Goal: Task Accomplishment & Management: Use online tool/utility

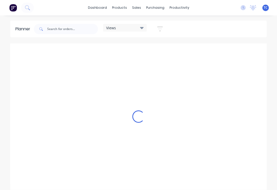
scroll to position [0, 739]
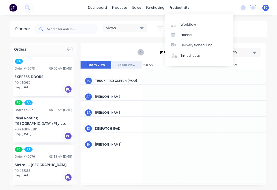
click at [195, 33] on link "Planner" at bounding box center [199, 35] width 68 height 10
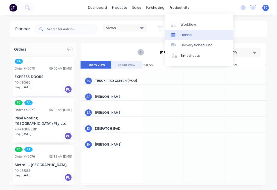
click at [196, 35] on link "Planner" at bounding box center [199, 35] width 68 height 10
click at [202, 34] on link "Planner" at bounding box center [199, 35] width 68 height 10
click at [189, 33] on div "Planner" at bounding box center [187, 35] width 12 height 5
click at [228, 94] on div at bounding box center [244, 93] width 41 height 16
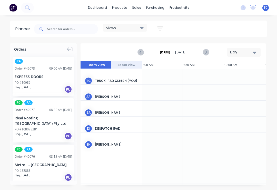
click at [255, 51] on icon "button" at bounding box center [255, 53] width 4 height 6
click at [234, 76] on div "Week" at bounding box center [234, 76] width 51 height 10
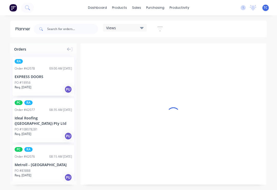
scroll to position [0, 0]
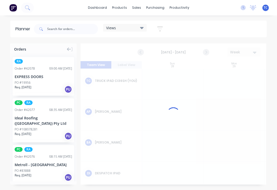
click at [136, 28] on div "Views" at bounding box center [124, 27] width 37 height 5
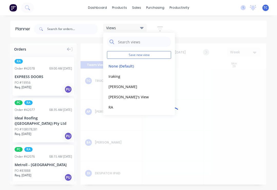
click at [128, 105] on button "RA" at bounding box center [134, 107] width 55 height 6
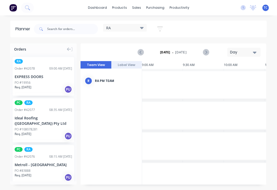
click at [251, 51] on div "Day" at bounding box center [242, 52] width 24 height 5
click at [234, 75] on div "Week" at bounding box center [234, 76] width 51 height 10
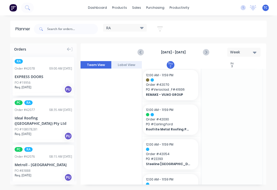
scroll to position [175, 248]
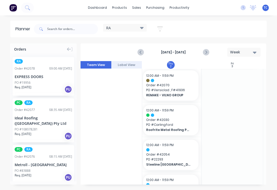
click at [171, 87] on span "Order # 42070" at bounding box center [170, 85] width 49 height 5
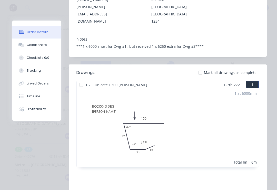
scroll to position [145, 0]
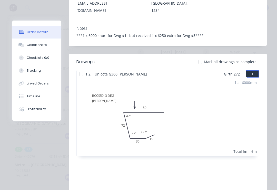
click at [42, 44] on div "Collaborate" at bounding box center [37, 45] width 20 height 5
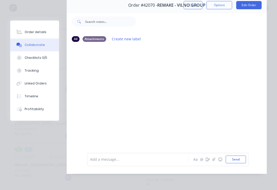
scroll to position [0, 0]
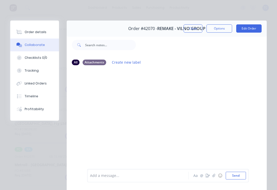
click at [34, 83] on div "Linked Orders" at bounding box center [36, 83] width 22 height 5
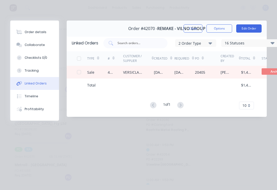
click at [137, 70] on div "VERSICLAD PTY LTD" at bounding box center [133, 72] width 21 height 5
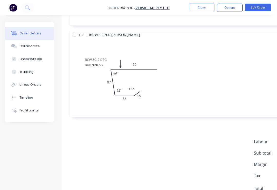
scroll to position [528, 0]
click at [31, 47] on div "Collaborate" at bounding box center [29, 46] width 20 height 5
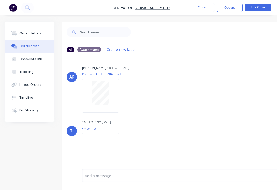
click at [102, 158] on img at bounding box center [100, 150] width 37 height 34
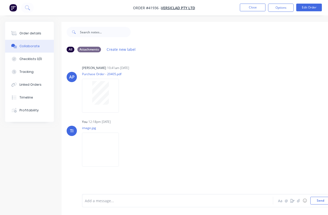
click at [253, 4] on button "Close" at bounding box center [253, 8] width 26 height 8
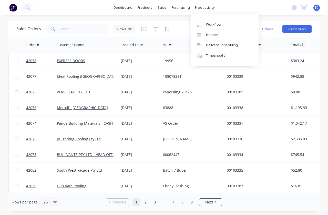
click at [220, 34] on link "Planner" at bounding box center [225, 35] width 68 height 10
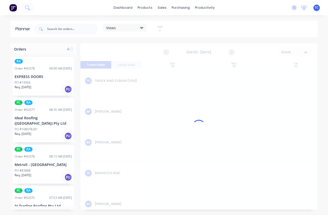
scroll to position [0, 0]
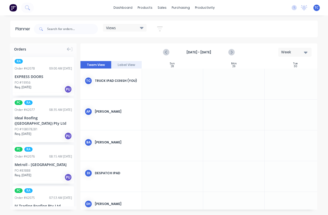
click at [277, 53] on div "Week" at bounding box center [293, 52] width 24 height 5
click at [277, 74] on div "Week" at bounding box center [286, 76] width 51 height 10
click at [127, 26] on div "Views" at bounding box center [124, 27] width 37 height 5
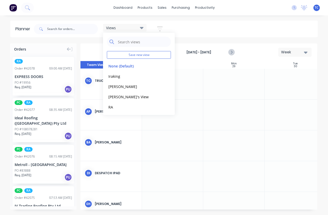
click at [126, 105] on button "RA" at bounding box center [134, 107] width 55 height 6
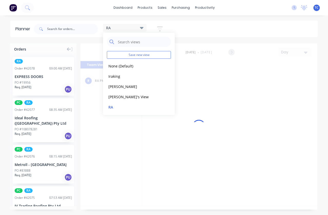
scroll to position [0, 739]
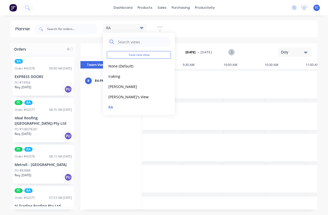
click at [127, 107] on button "RA" at bounding box center [134, 107] width 55 height 6
click at [125, 106] on button "RA" at bounding box center [134, 107] width 55 height 6
click at [134, 26] on div "RA" at bounding box center [124, 27] width 37 height 5
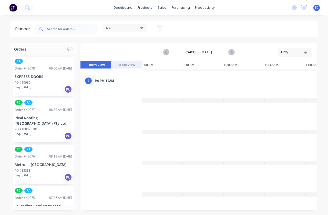
click at [277, 50] on div "Day" at bounding box center [293, 52] width 24 height 5
click at [277, 83] on div "Month" at bounding box center [286, 86] width 51 height 10
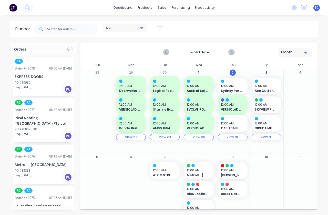
click at [277, 51] on div "Month" at bounding box center [293, 52] width 24 height 5
click at [277, 72] on div "Week" at bounding box center [286, 76] width 51 height 10
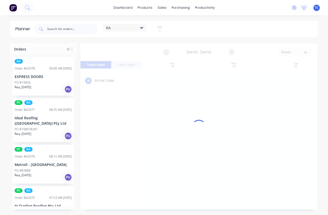
scroll to position [0, 0]
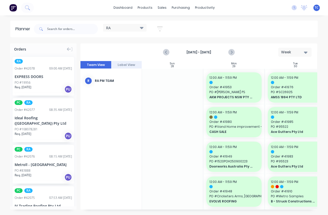
click at [277, 52] on div "Week" at bounding box center [293, 52] width 24 height 5
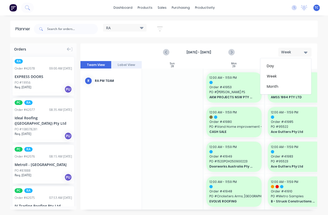
click at [277, 53] on div "Week" at bounding box center [293, 52] width 24 height 5
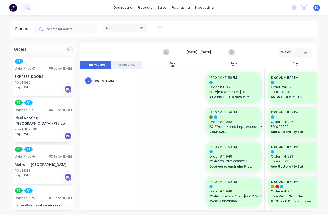
click at [277, 51] on div "Week" at bounding box center [293, 52] width 24 height 5
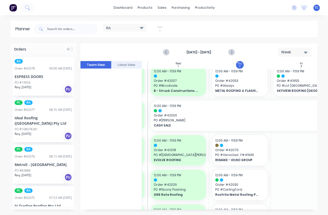
scroll to position [111, 179]
click at [237, 150] on span "Order # 42070" at bounding box center [240, 149] width 49 height 5
